Goal: Information Seeking & Learning: Learn about a topic

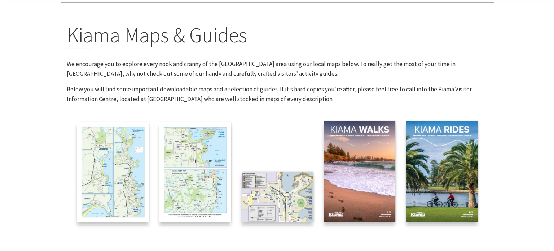
scroll to position [144, 0]
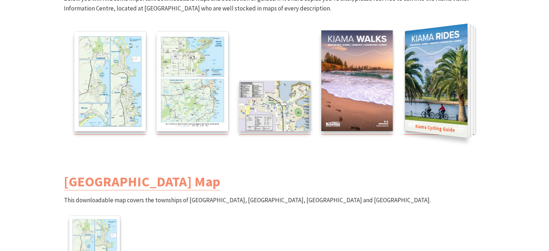
click at [450, 93] on img at bounding box center [436, 80] width 62 height 114
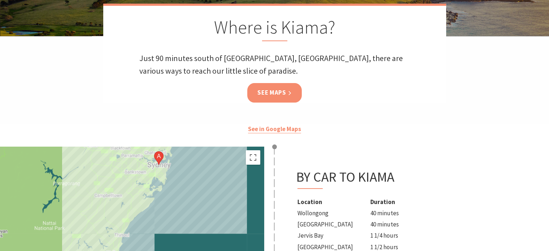
scroll to position [108, 0]
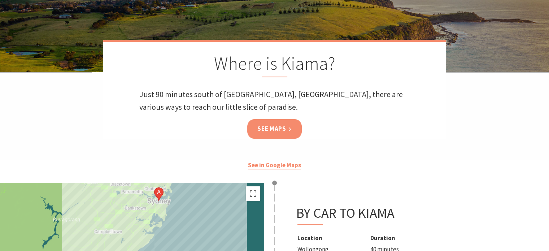
click at [279, 133] on link "See Maps" at bounding box center [274, 128] width 54 height 19
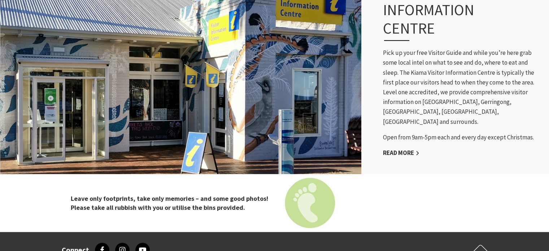
scroll to position [323, 0]
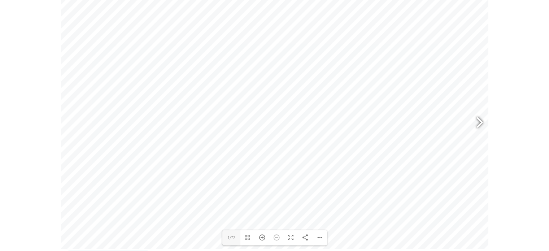
click at [475, 122] on div at bounding box center [476, 123] width 17 height 26
drag, startPoint x: 494, startPoint y: 57, endPoint x: 480, endPoint y: 122, distance: 66.3
click at [494, 57] on section "The 2025 Kiama Visitor Guide is the must-have handbook for visitors, highlighti…" at bounding box center [274, 102] width 549 height 380
click at [480, 122] on div at bounding box center [476, 123] width 17 height 26
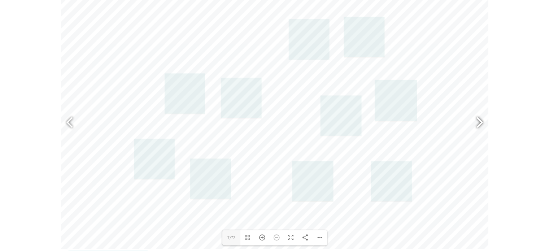
click at [481, 123] on div at bounding box center [476, 123] width 17 height 26
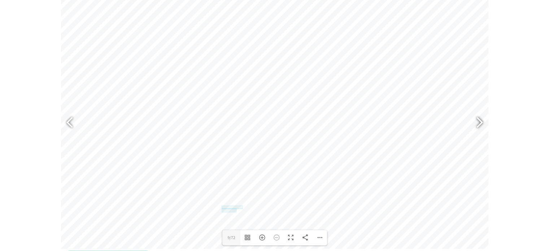
click at [481, 123] on div at bounding box center [476, 123] width 17 height 26
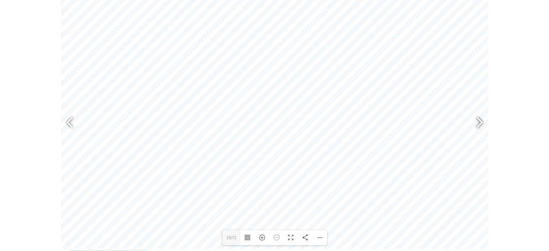
click at [481, 123] on div at bounding box center [476, 123] width 17 height 26
click at [479, 124] on div at bounding box center [476, 123] width 17 height 26
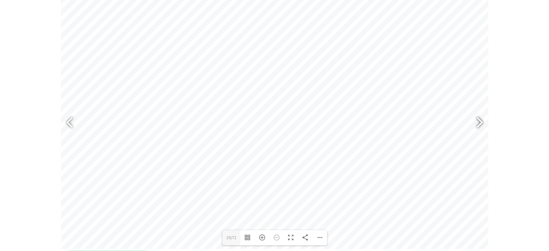
click at [479, 124] on div at bounding box center [476, 123] width 17 height 26
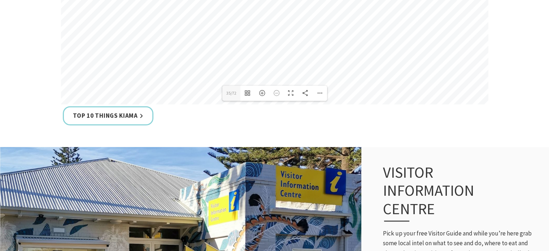
scroll to position [377, 0]
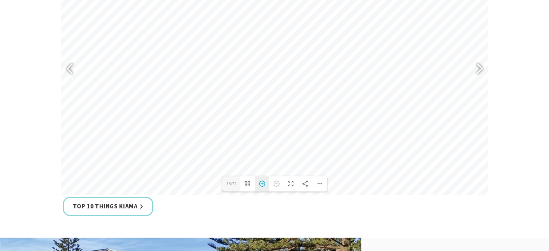
click at [259, 186] on div "Zoom In" at bounding box center [262, 183] width 14 height 15
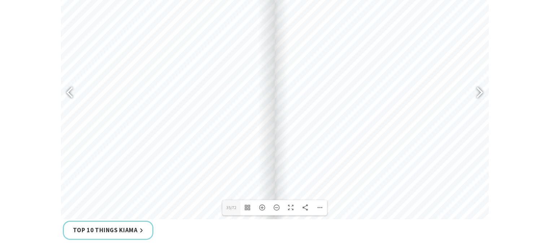
scroll to position [305, 0]
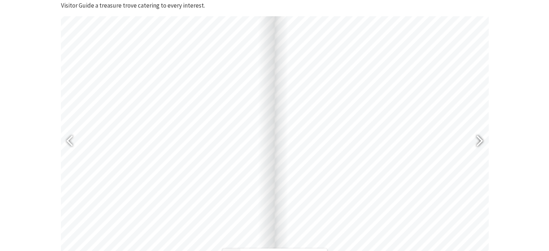
click at [476, 144] on div at bounding box center [476, 141] width 17 height 26
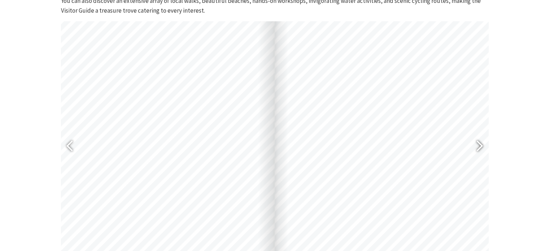
scroll to position [341, 0]
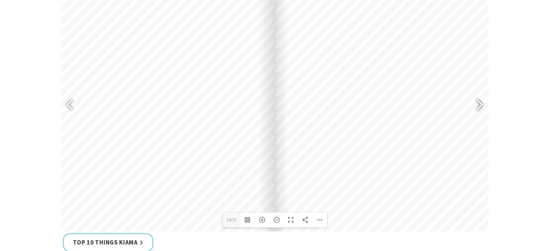
click at [479, 108] on div at bounding box center [476, 105] width 17 height 26
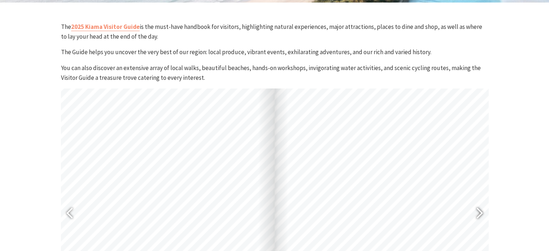
scroll to position [305, 0]
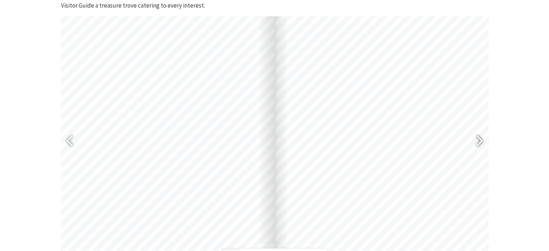
click at [479, 141] on div at bounding box center [476, 141] width 17 height 26
click at [481, 140] on div at bounding box center [476, 141] width 17 height 26
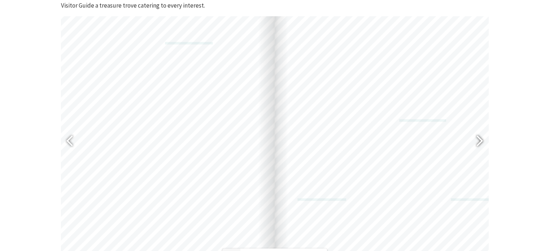
click at [478, 144] on div at bounding box center [476, 141] width 17 height 26
click at [477, 140] on div at bounding box center [476, 141] width 17 height 26
type input "59"
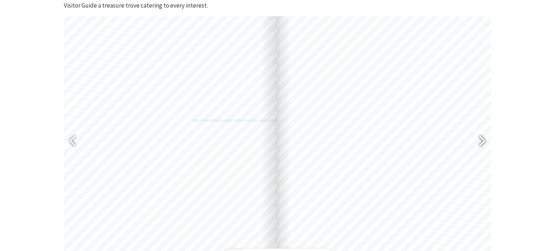
scroll to position [485, 0]
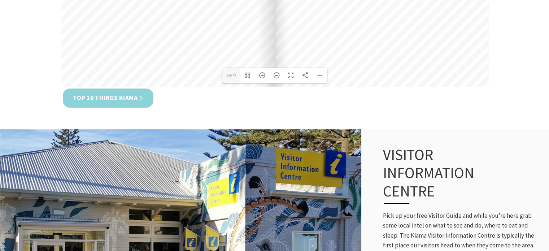
click at [139, 101] on link "Top 10 Things Kiama" at bounding box center [108, 97] width 91 height 19
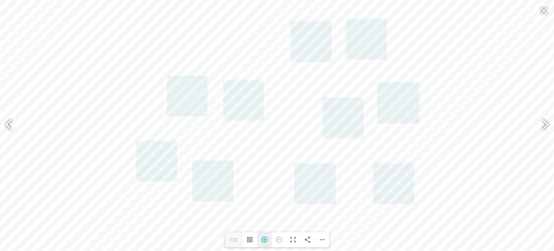
click at [262, 242] on div "Zoom In" at bounding box center [264, 239] width 14 height 15
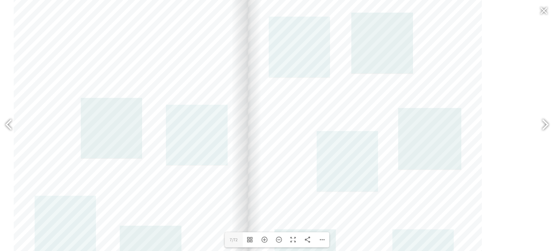
drag, startPoint x: 417, startPoint y: 57, endPoint x: 388, endPoint y: 115, distance: 64.7
click at [388, 115] on div at bounding box center [365, 162] width 234 height 332
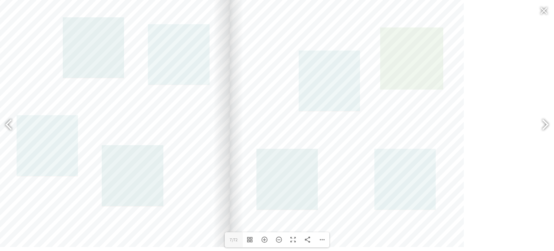
click at [427, 65] on link at bounding box center [411, 58] width 63 height 62
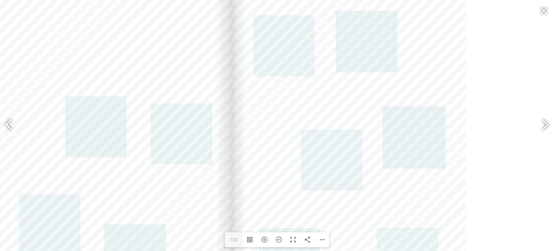
drag, startPoint x: 499, startPoint y: 98, endPoint x: 502, endPoint y: 161, distance: 62.8
click at [502, 161] on div at bounding box center [233, 160] width 810 height 332
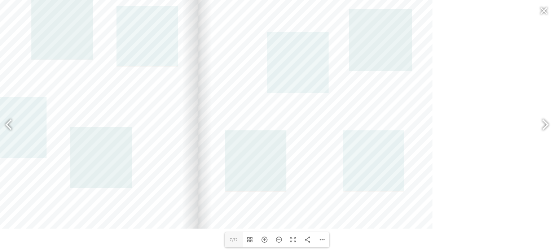
drag, startPoint x: 528, startPoint y: 140, endPoint x: 494, endPoint y: 22, distance: 122.8
click at [494, 22] on div at bounding box center [199, 63] width 810 height 332
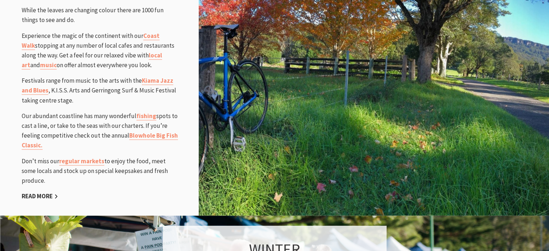
scroll to position [794, 0]
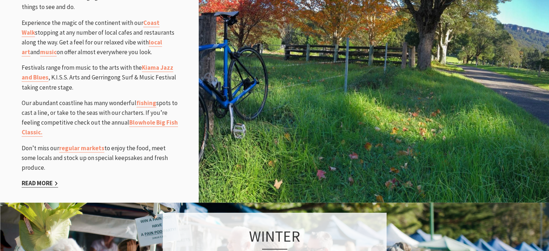
click at [49, 179] on link "Read More" at bounding box center [40, 183] width 36 height 8
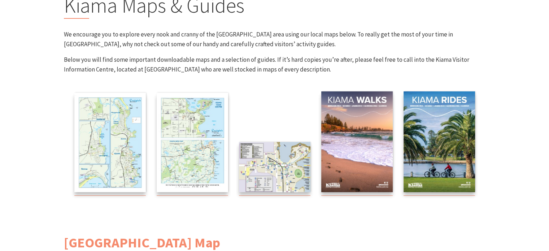
scroll to position [108, 0]
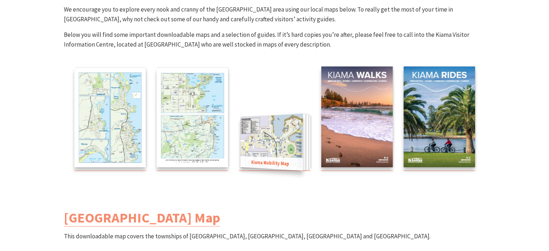
click at [274, 132] on img at bounding box center [271, 141] width 62 height 57
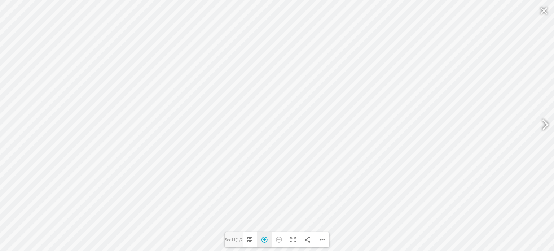
click at [266, 241] on div "Zoom In" at bounding box center [264, 239] width 14 height 15
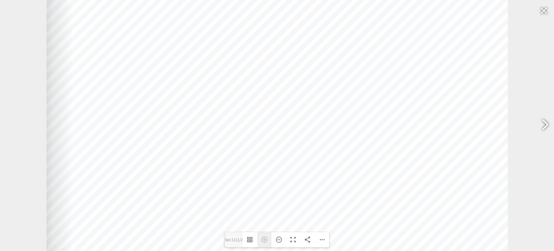
click at [266, 241] on div "Zoom In" at bounding box center [264, 239] width 14 height 15
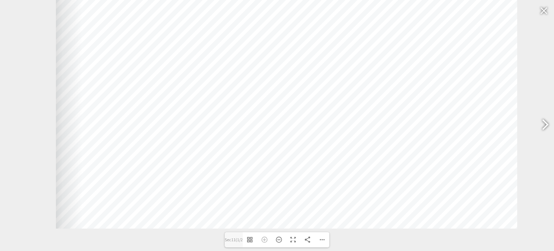
drag, startPoint x: 232, startPoint y: 102, endPoint x: 235, endPoint y: 10, distance: 92.4
click at [235, 10] on div at bounding box center [287, 65] width 462 height 327
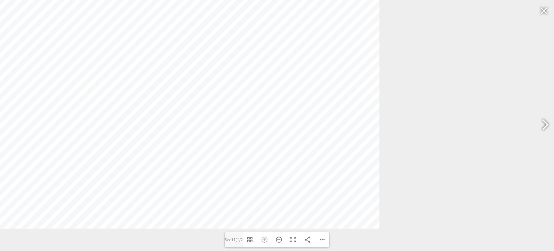
drag, startPoint x: 460, startPoint y: 135, endPoint x: 309, endPoint y: 83, distance: 159.8
click at [309, 83] on div at bounding box center [149, 65] width 462 height 327
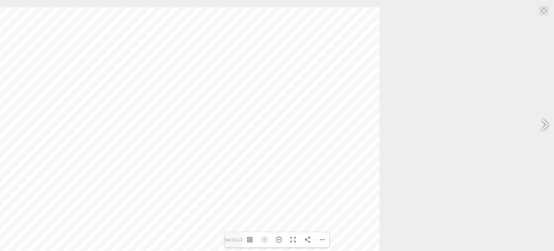
drag, startPoint x: 296, startPoint y: 75, endPoint x: 231, endPoint y: 225, distance: 163.4
click at [231, 225] on div at bounding box center [149, 170] width 462 height 327
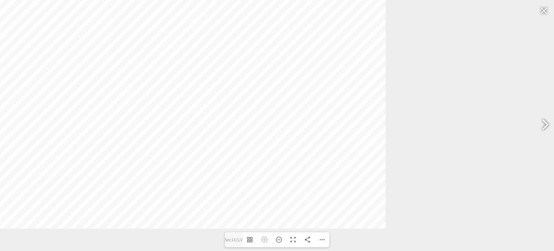
drag, startPoint x: 303, startPoint y: 139, endPoint x: 301, endPoint y: 53, distance: 85.5
click at [301, 53] on div at bounding box center [155, 65] width 462 height 327
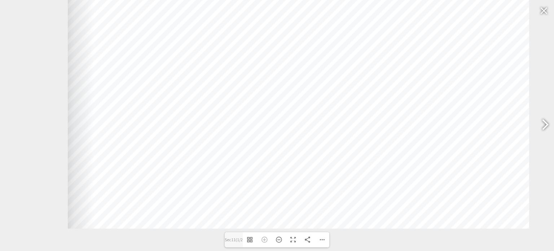
drag, startPoint x: 265, startPoint y: 106, endPoint x: 409, endPoint y: 49, distance: 154.8
click at [409, 49] on div at bounding box center [299, 65] width 462 height 327
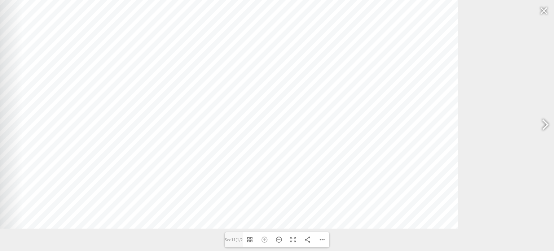
drag, startPoint x: 337, startPoint y: 130, endPoint x: 265, endPoint y: 93, distance: 80.7
click at [266, 71] on div at bounding box center [227, 65] width 462 height 327
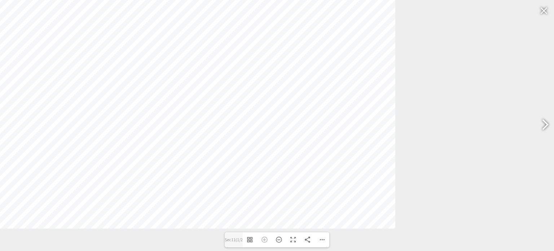
drag, startPoint x: 360, startPoint y: 130, endPoint x: 296, endPoint y: 91, distance: 74.3
click at [296, 91] on div at bounding box center [165, 65] width 462 height 327
click at [539, 16] on div at bounding box center [544, 10] width 17 height 17
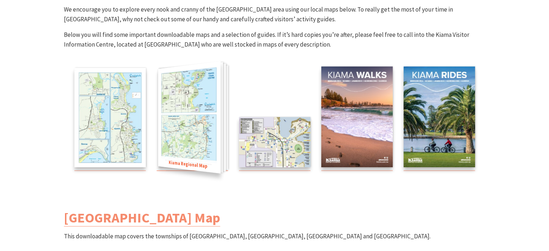
click at [198, 133] on img at bounding box center [189, 117] width 62 height 112
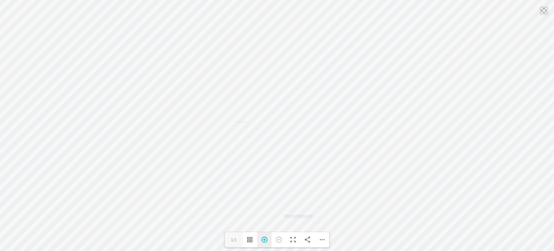
click at [263, 241] on div "Zoom In" at bounding box center [264, 239] width 14 height 15
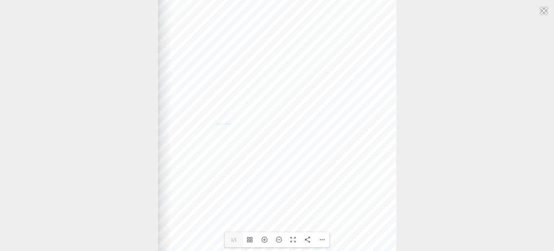
click at [436, 45] on div "Web: www.kiama.com.au www.cartodraft.com.au" at bounding box center [158, 118] width 810 height 332
click at [548, 15] on div at bounding box center [544, 10] width 17 height 17
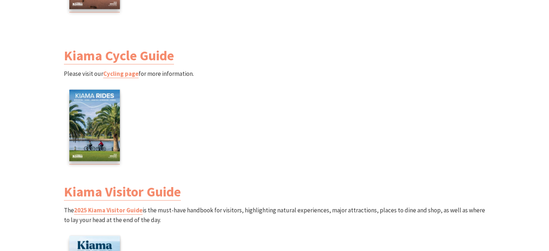
scroll to position [866, 0]
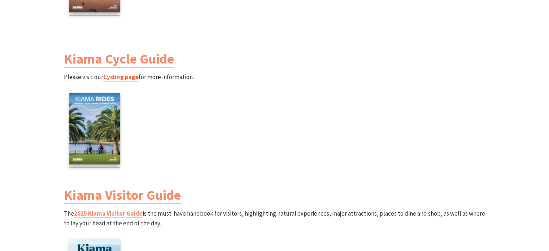
click at [120, 76] on link "Cycling page" at bounding box center [120, 77] width 35 height 8
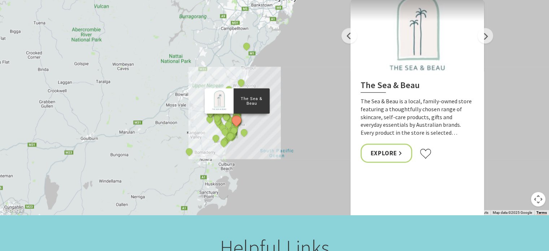
scroll to position [1732, 0]
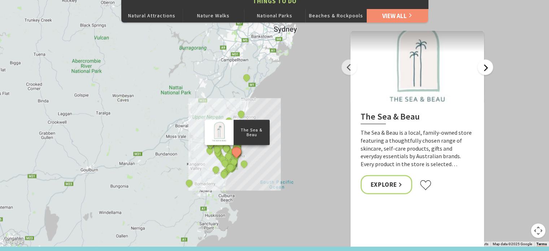
click at [489, 68] on button "Next" at bounding box center [485, 68] width 16 height 16
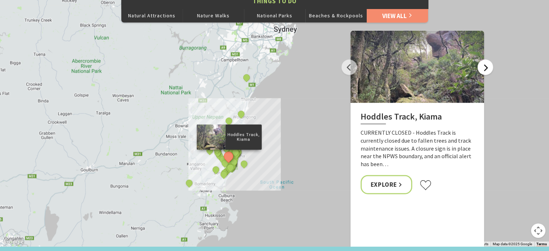
click at [489, 68] on button "Next" at bounding box center [485, 68] width 16 height 16
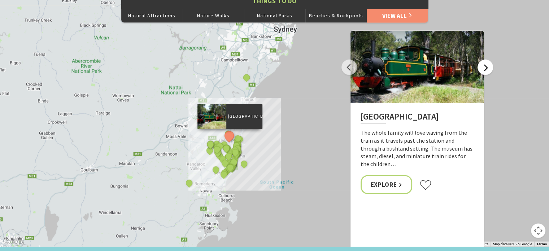
click at [489, 68] on button "Next" at bounding box center [485, 68] width 16 height 16
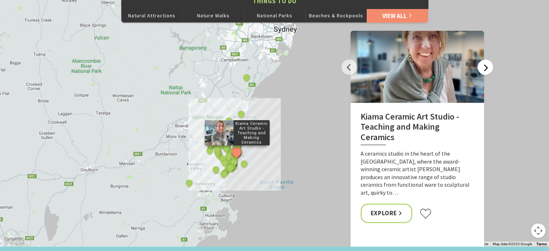
click at [489, 68] on button "Next" at bounding box center [485, 68] width 16 height 16
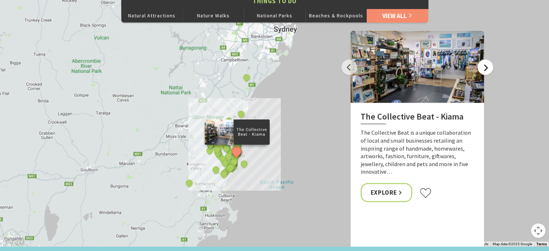
click at [489, 68] on button "Next" at bounding box center [485, 68] width 16 height 16
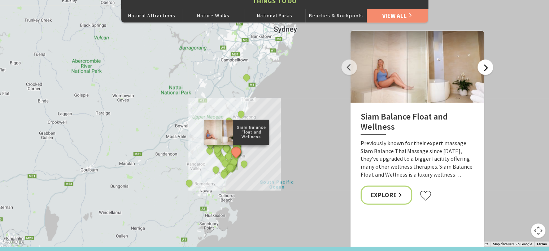
click at [489, 68] on button "Next" at bounding box center [485, 68] width 16 height 16
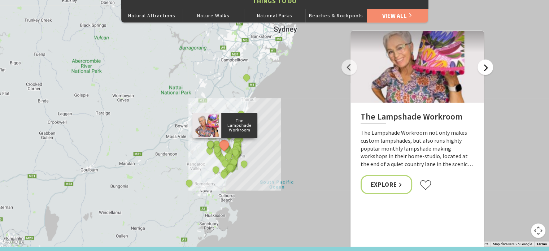
click at [489, 68] on button "Next" at bounding box center [485, 68] width 16 height 16
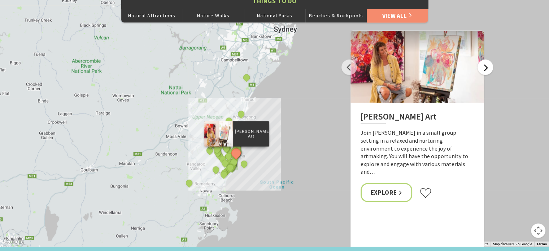
click at [489, 68] on button "Next" at bounding box center [485, 68] width 16 height 16
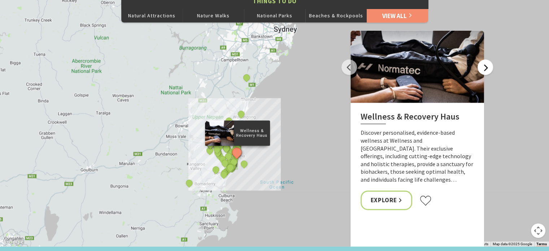
click at [489, 68] on button "Next" at bounding box center [485, 68] width 16 height 16
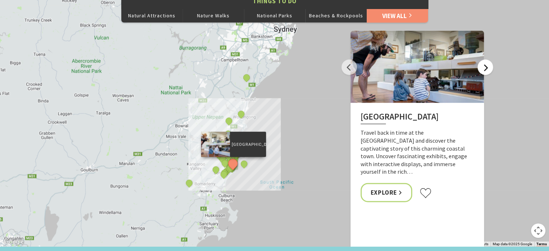
click at [489, 68] on button "Next" at bounding box center [485, 68] width 16 height 16
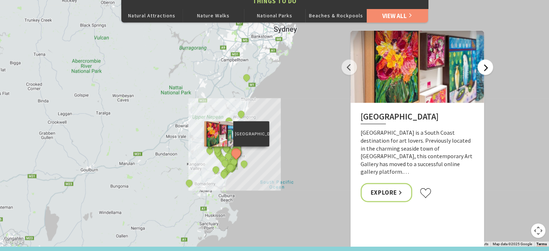
click at [489, 68] on button "Next" at bounding box center [485, 68] width 16 height 16
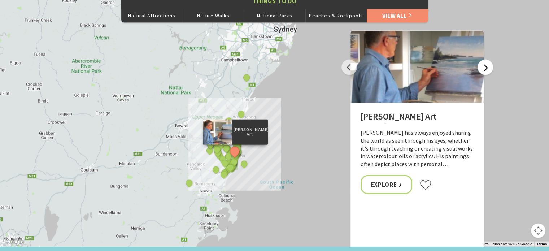
click at [489, 68] on button "Next" at bounding box center [485, 68] width 16 height 16
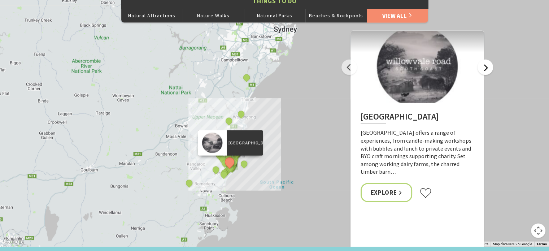
click at [489, 68] on button "Next" at bounding box center [485, 68] width 16 height 16
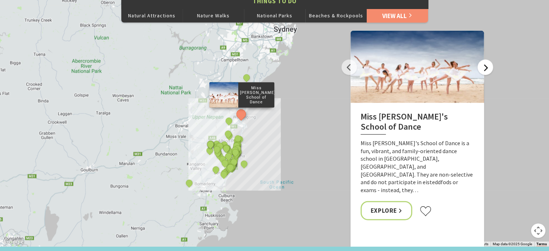
click at [489, 68] on button "Next" at bounding box center [485, 68] width 16 height 16
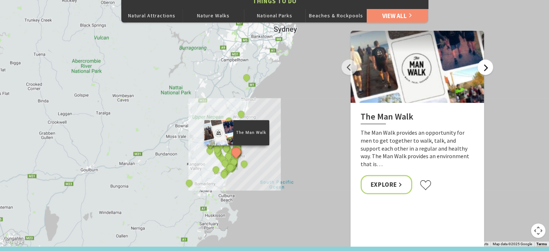
click at [489, 68] on button "Next" at bounding box center [485, 68] width 16 height 16
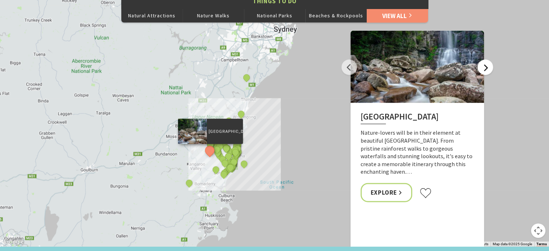
click at [489, 68] on button "Next" at bounding box center [485, 68] width 16 height 16
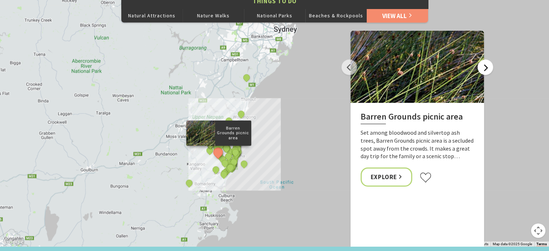
click at [489, 68] on button "Next" at bounding box center [485, 68] width 16 height 16
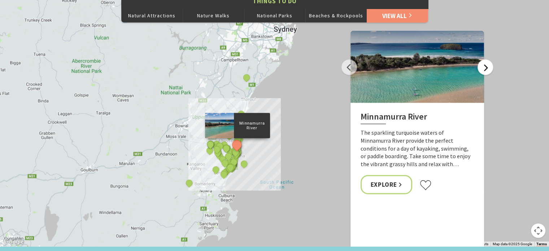
click at [489, 68] on button "Next" at bounding box center [485, 68] width 16 height 16
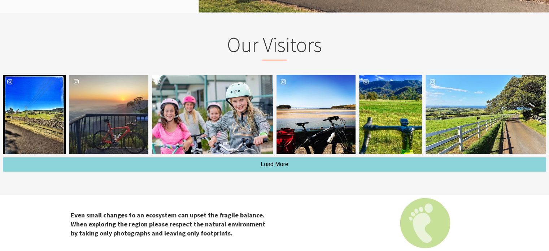
scroll to position [1047, 0]
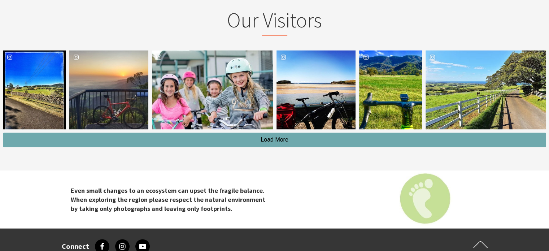
click at [377, 134] on button "Load More" at bounding box center [274, 139] width 543 height 14
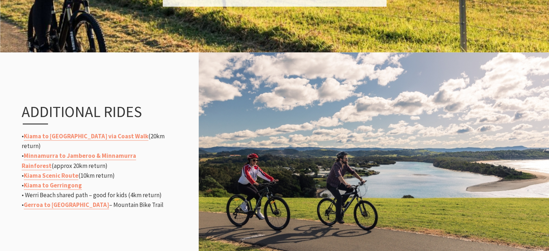
scroll to position [794, 0]
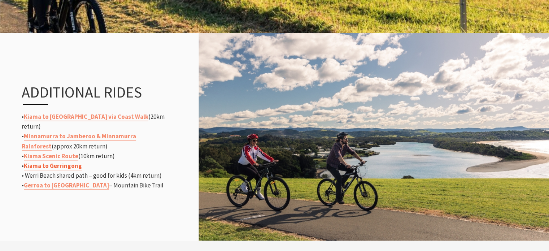
click at [77, 164] on link "Kiama to Gerringong" at bounding box center [53, 166] width 58 height 8
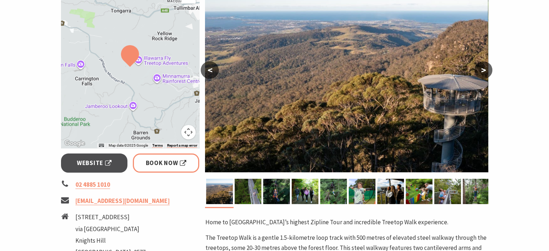
scroll to position [144, 0]
